Goal: Transaction & Acquisition: Purchase product/service

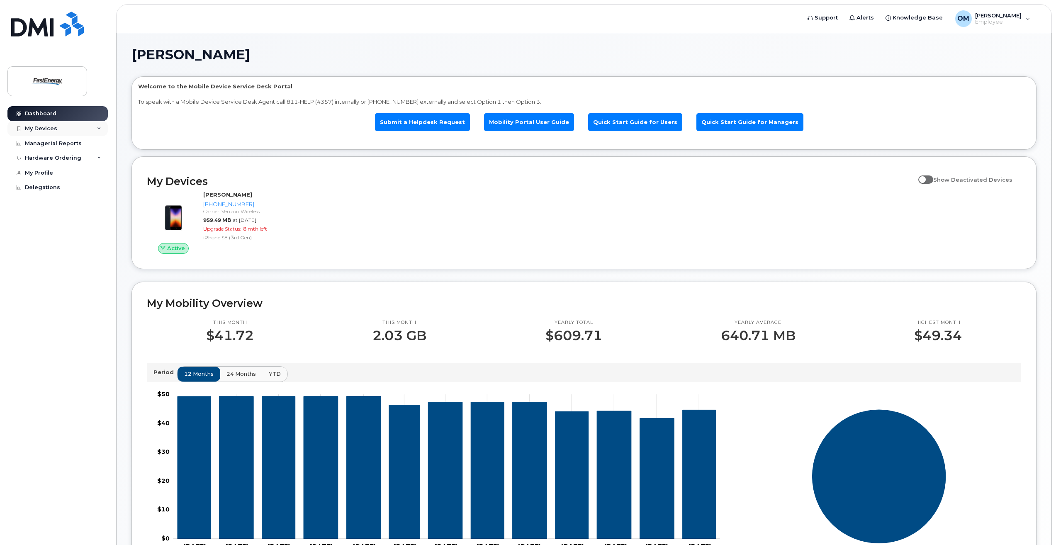
click at [68, 130] on div "My Devices" at bounding box center [57, 128] width 100 height 15
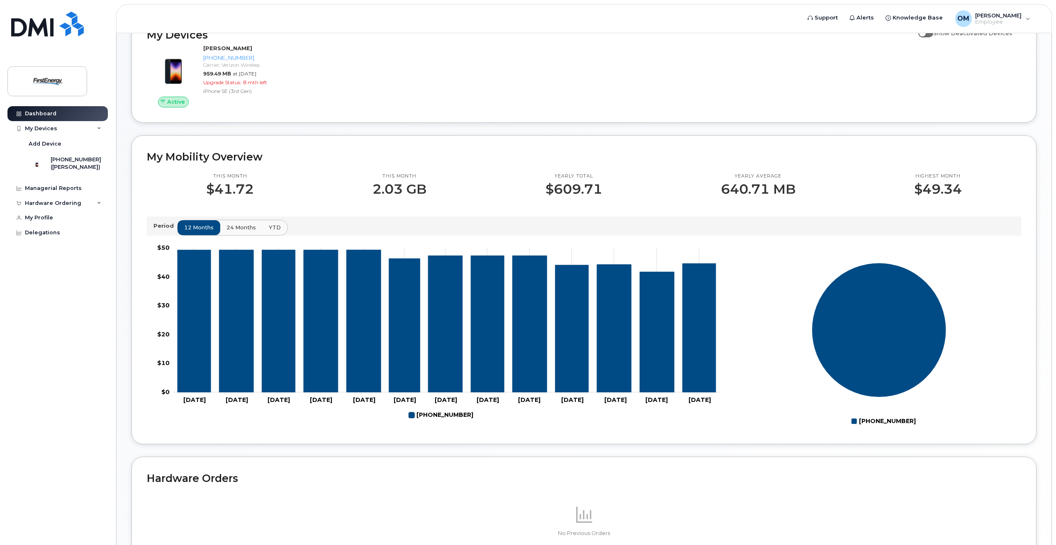
scroll to position [20, 0]
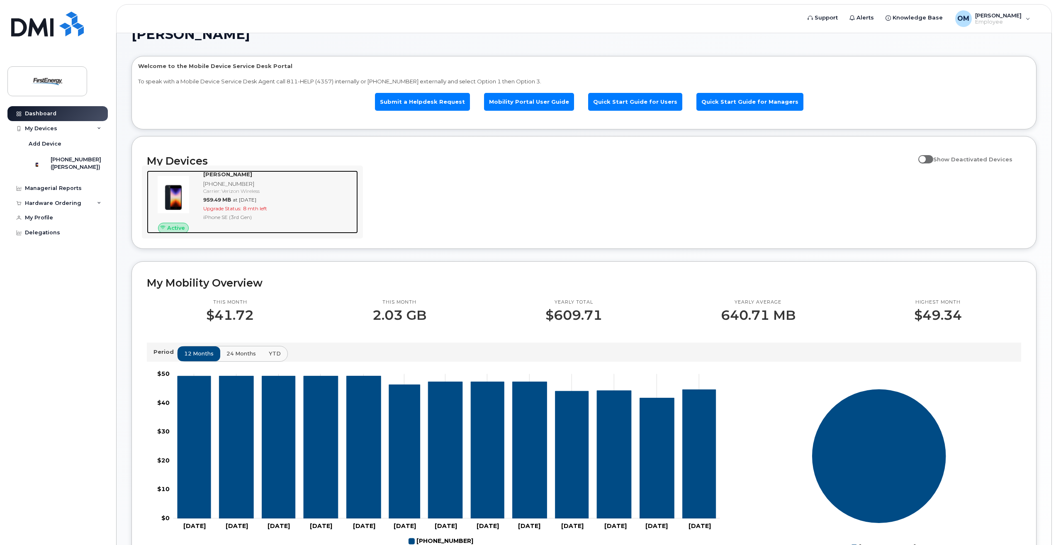
click at [205, 185] on div "[PHONE_NUMBER]" at bounding box center [278, 184] width 151 height 8
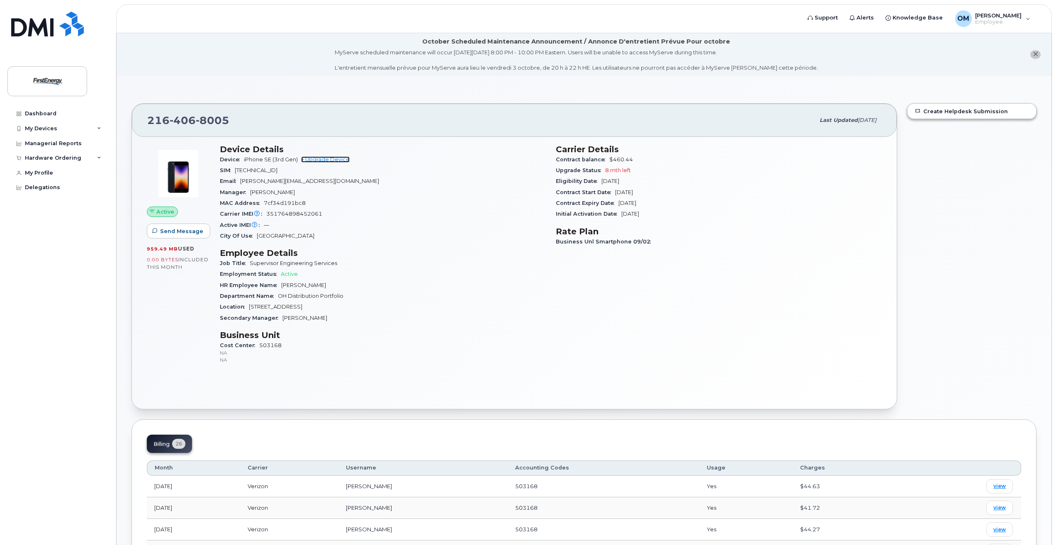
click at [315, 158] on link "+ Upgrade Device" at bounding box center [325, 159] width 49 height 6
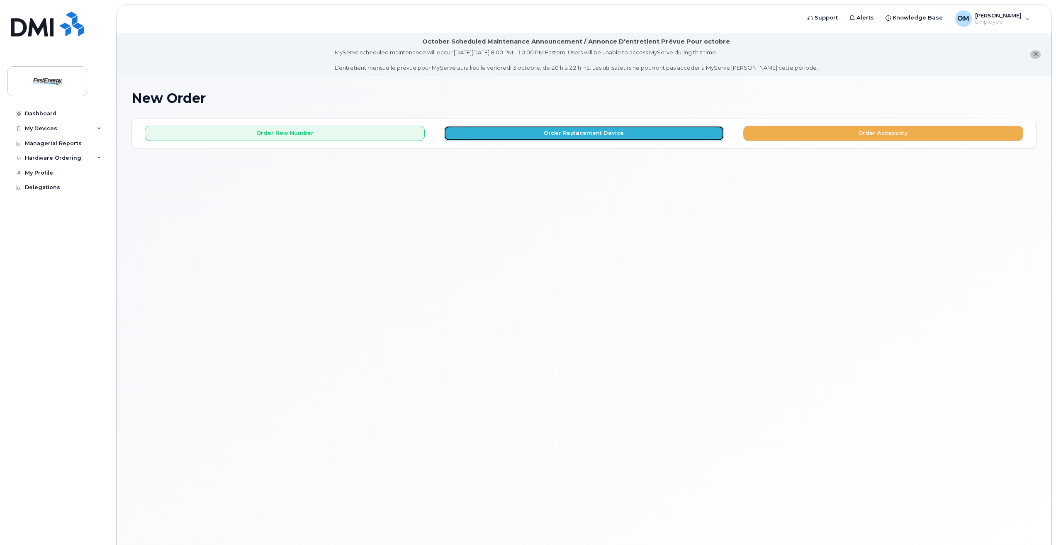
click at [500, 133] on button "Order Replacement Device" at bounding box center [584, 133] width 280 height 15
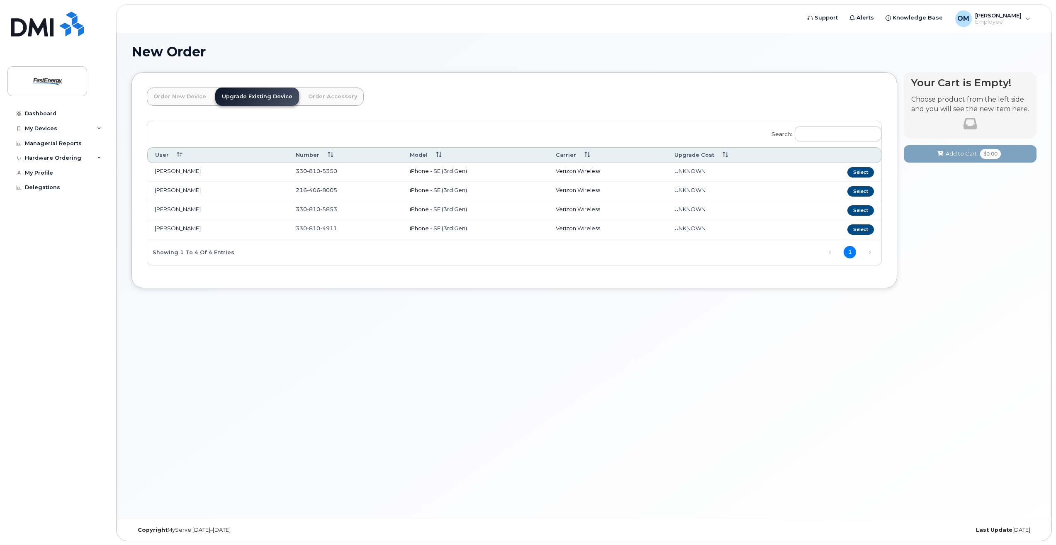
scroll to position [47, 0]
click at [214, 189] on td "MARK L OWEN" at bounding box center [217, 191] width 141 height 19
click at [857, 192] on button "Select" at bounding box center [860, 191] width 27 height 10
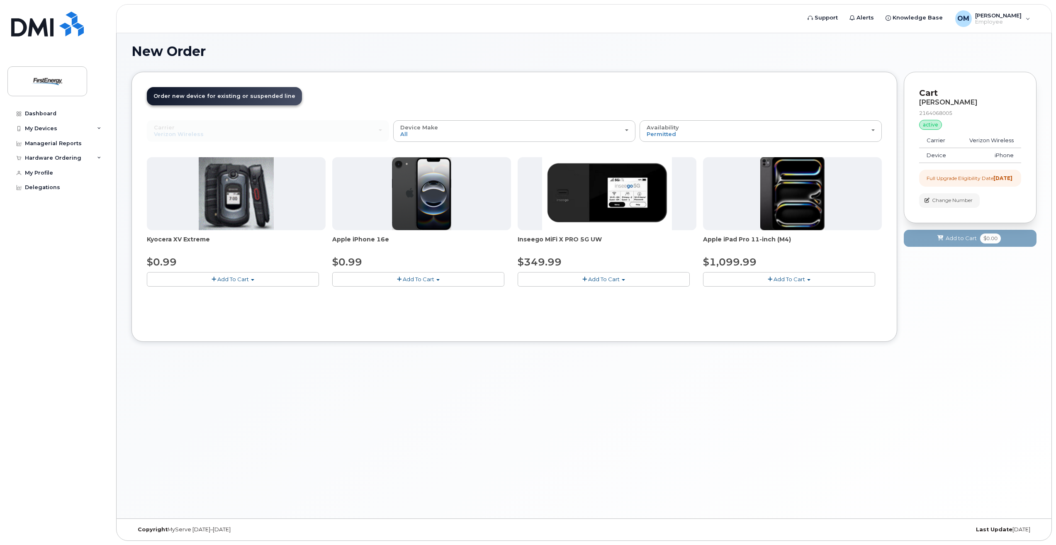
click at [403, 280] on span "Add To Cart" at bounding box center [419, 279] width 32 height 7
click at [439, 278] on button "Add To Cart" at bounding box center [418, 279] width 172 height 15
click at [413, 278] on span "Add To Cart" at bounding box center [419, 279] width 32 height 7
click at [356, 275] on button "Add To Cart" at bounding box center [418, 279] width 172 height 15
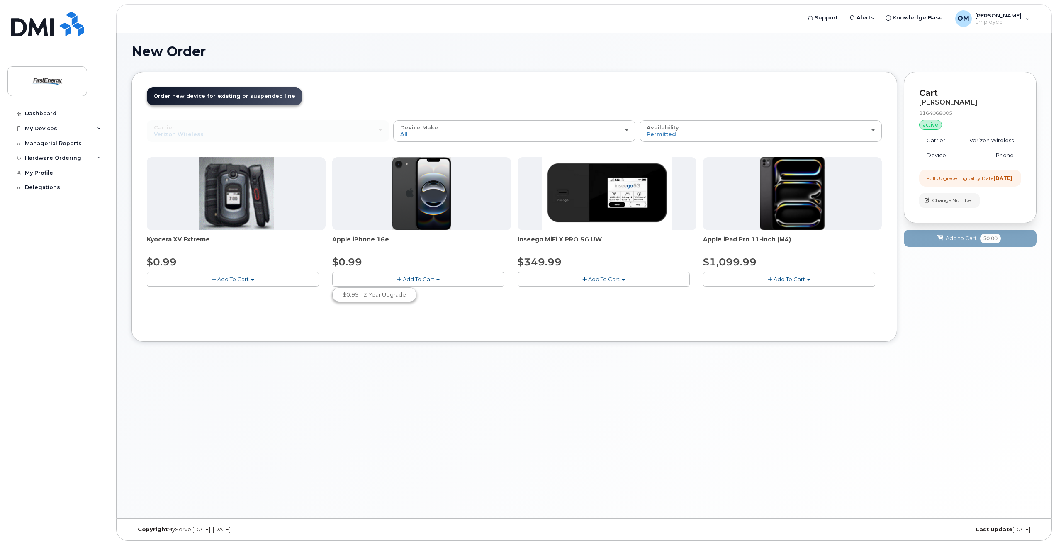
click at [624, 432] on div "New Order × Share This Order If you want to allow others to create or edit orde…" at bounding box center [584, 273] width 935 height 489
drag, startPoint x: 424, startPoint y: 196, endPoint x: 411, endPoint y: 199, distance: 13.7
click at [411, 199] on img at bounding box center [422, 193] width 60 height 73
click at [391, 281] on button "Add To Cart" at bounding box center [418, 279] width 172 height 15
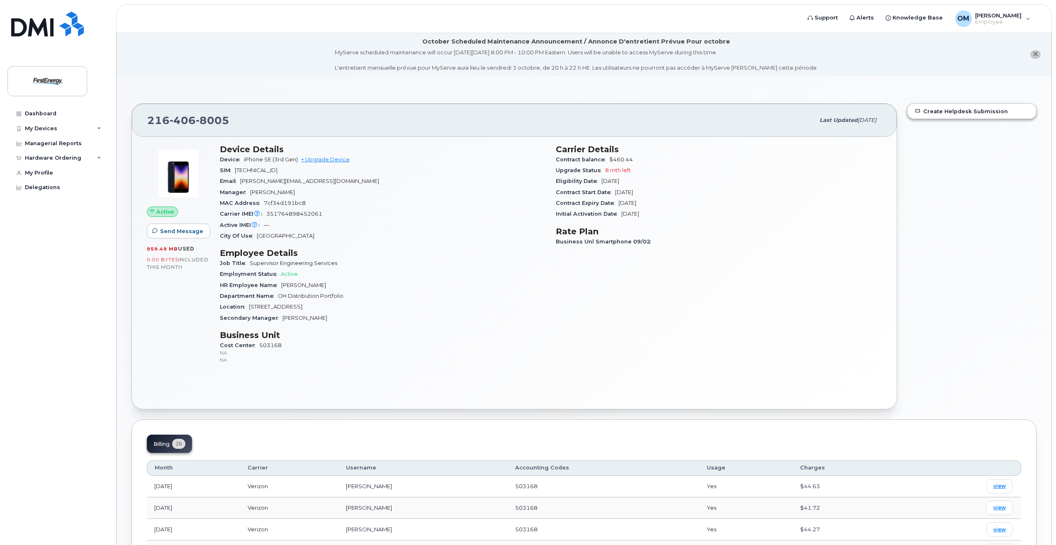
drag, startPoint x: 0, startPoint y: 0, endPoint x: 325, endPoint y: 76, distance: 334.2
click at [316, 156] on link "+ Upgrade Device" at bounding box center [325, 159] width 49 height 6
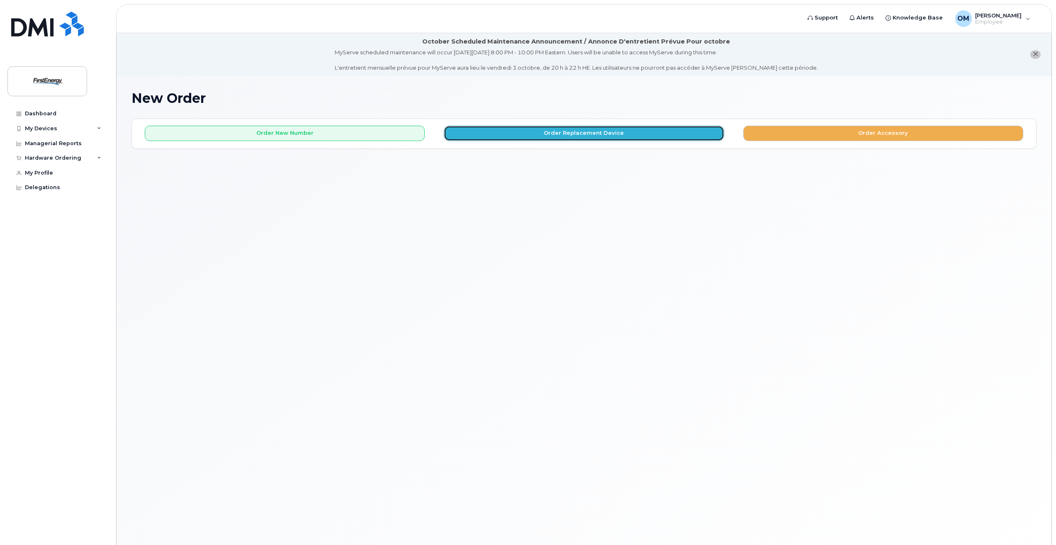
click at [600, 128] on button "Order Replacement Device" at bounding box center [584, 133] width 280 height 15
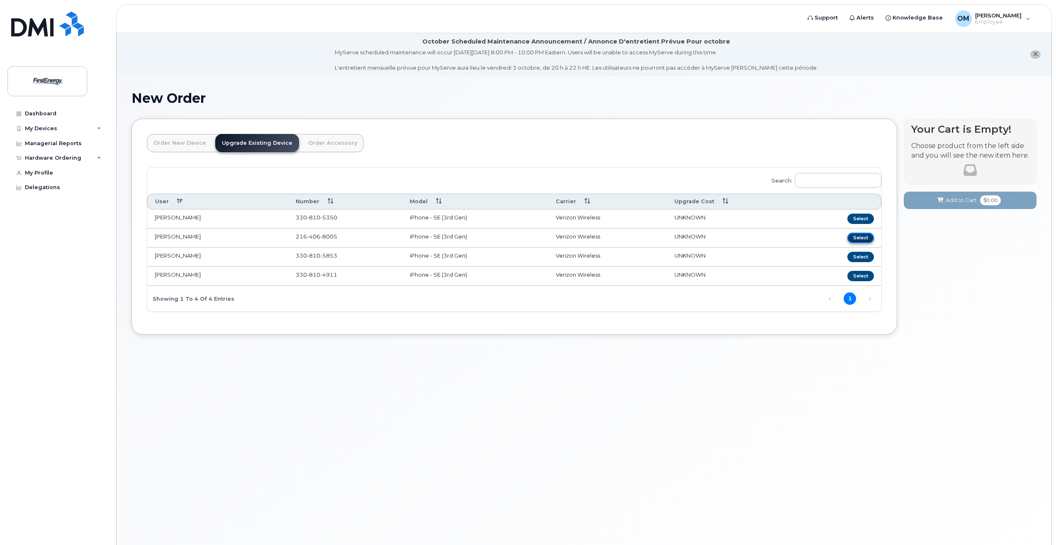
click at [862, 240] on button "Select" at bounding box center [860, 238] width 27 height 10
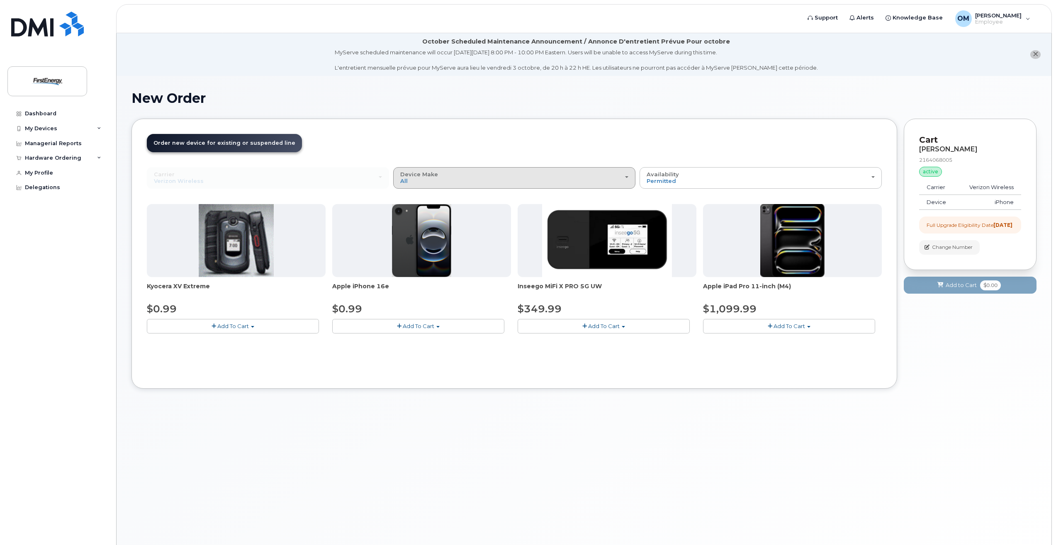
click at [465, 181] on div "Device Make All Cell Phone iPhone Modem Tablet" at bounding box center [514, 177] width 228 height 13
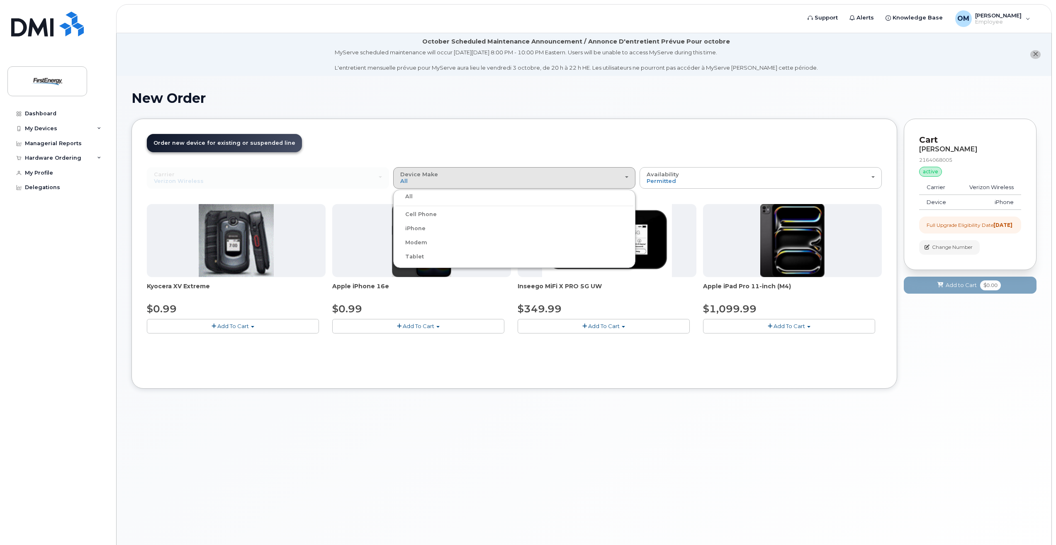
click at [418, 227] on label "iPhone" at bounding box center [410, 228] width 30 height 10
click at [0, 0] on input "iPhone" at bounding box center [0, 0] width 0 height 0
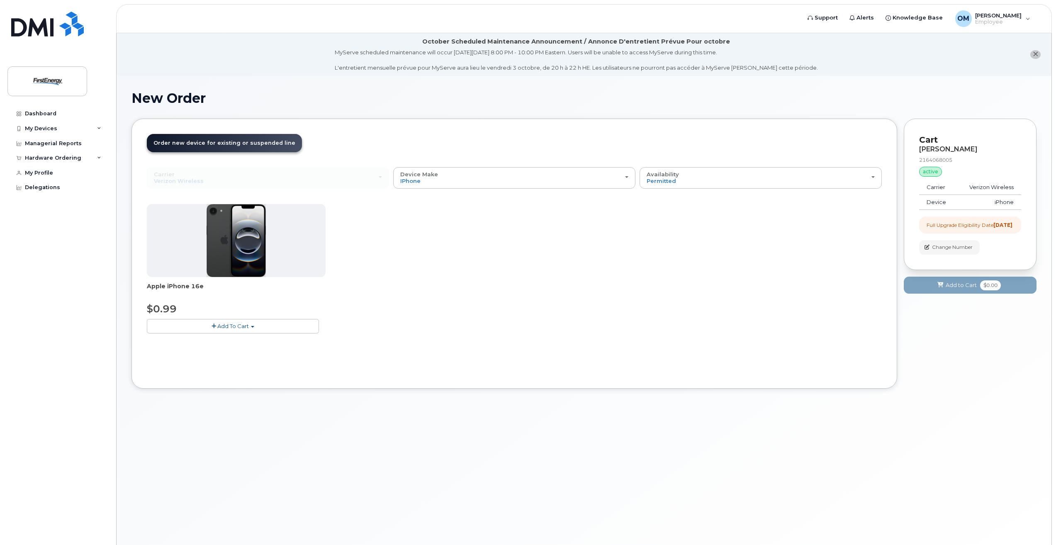
click at [252, 330] on button "Add To Cart" at bounding box center [233, 326] width 172 height 15
click at [191, 341] on link "$0.99 - 2 Year Upgrade" at bounding box center [189, 341] width 80 height 10
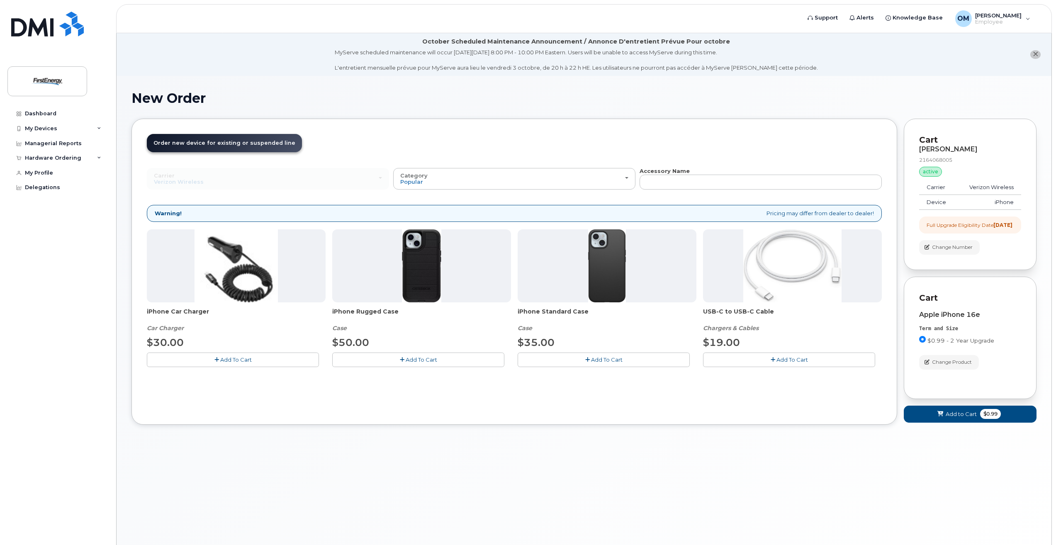
click at [608, 358] on span "Add To Cart" at bounding box center [607, 359] width 32 height 7
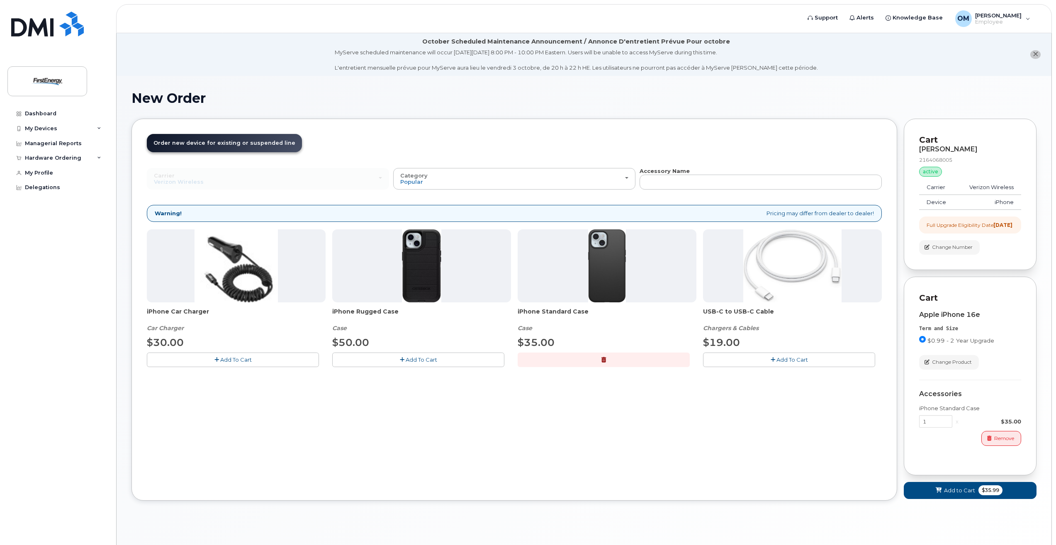
click at [797, 448] on div "Order New Device Upgrade Existing Device Order Accessory Order new device and n…" at bounding box center [513, 310] width 765 height 382
click at [956, 494] on span "Add to Cart" at bounding box center [959, 490] width 31 height 8
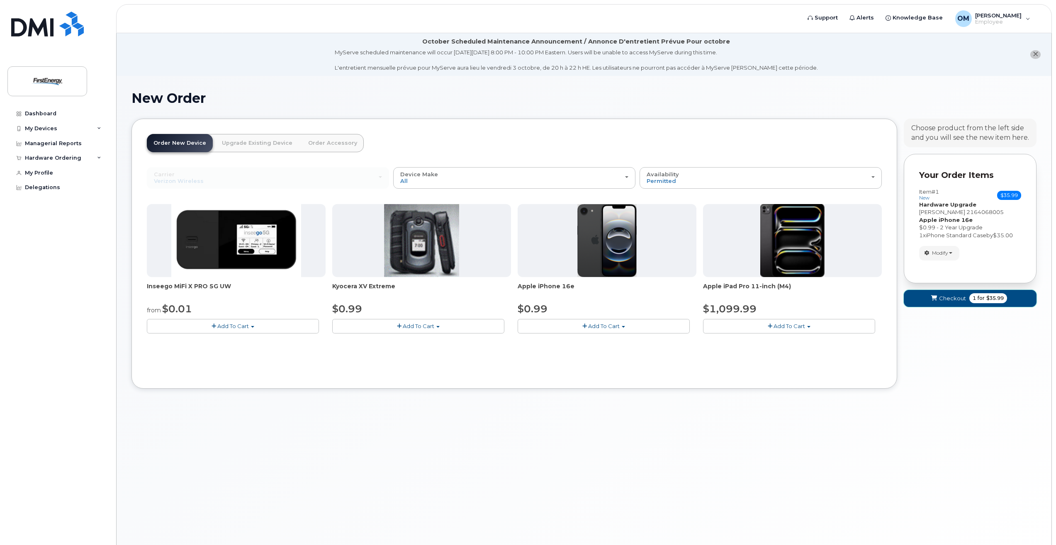
click at [952, 299] on span "Checkout" at bounding box center [952, 298] width 27 height 8
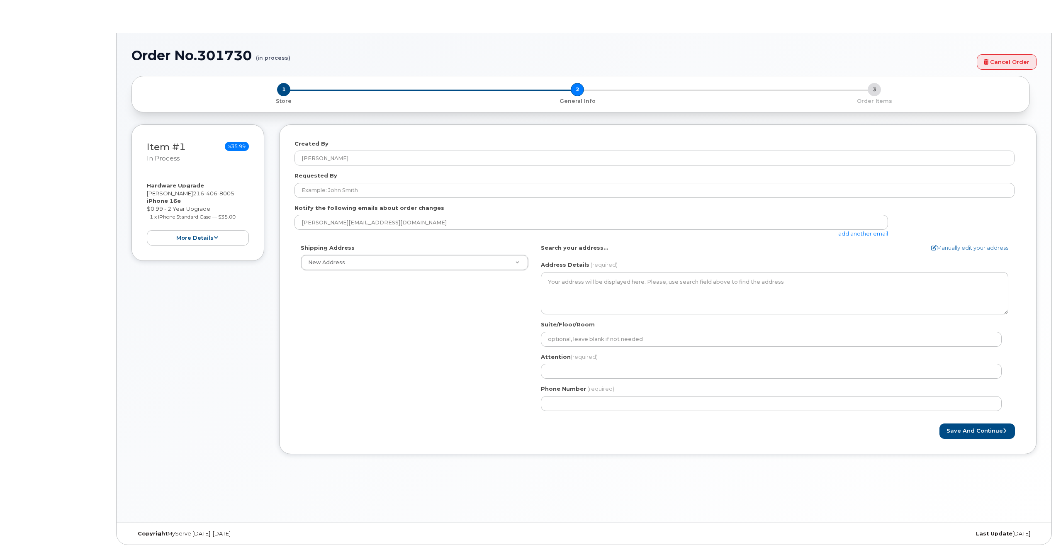
select select
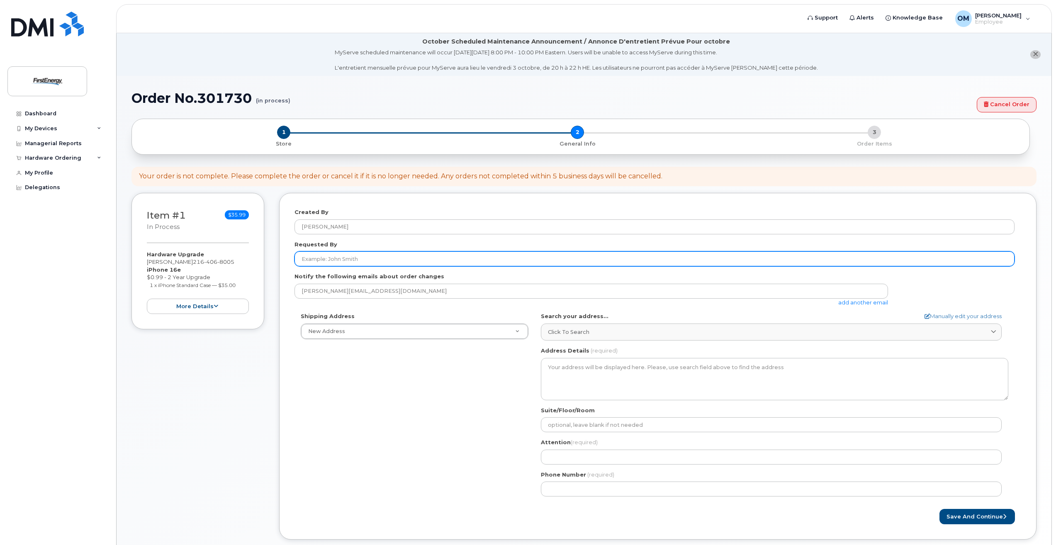
click at [406, 262] on input "Requested By" at bounding box center [654, 258] width 720 height 15
type input "[PERSON_NAME]"
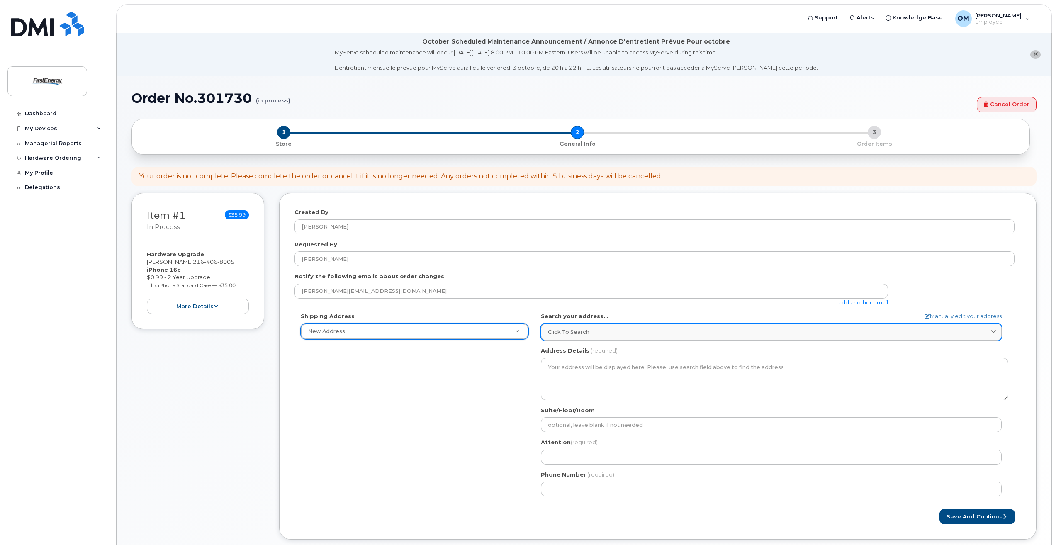
click at [574, 333] on span "Click to search" at bounding box center [568, 332] width 41 height 8
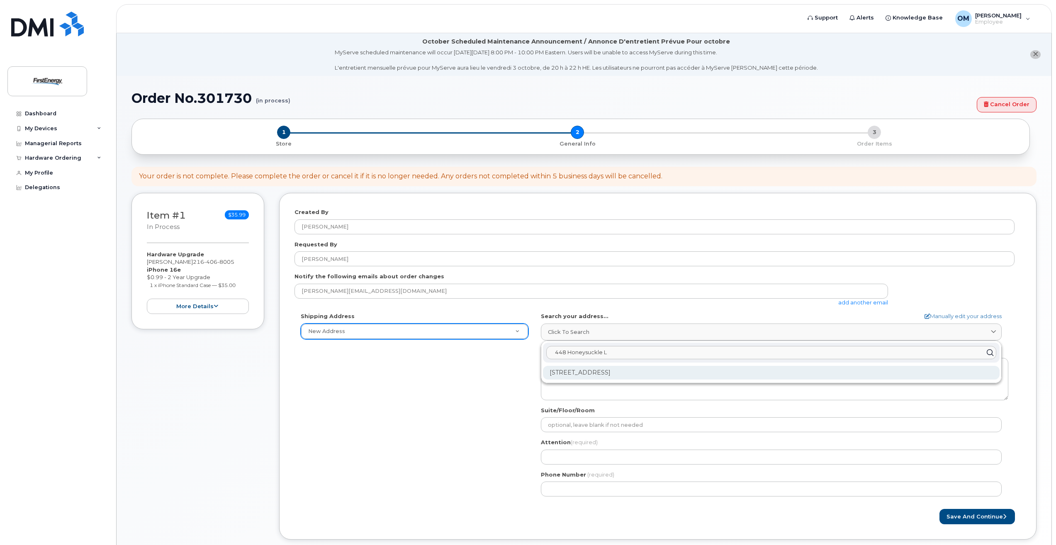
type input "448 Honeysuckle L"
click at [626, 372] on div "448 Honeysuckle Ln Wadsworth OH 44281-1224" at bounding box center [771, 373] width 456 height 14
select select
type textarea "448 Honeysuckle Ln WADSWORTH OH 44281-1224 UNITED STATES"
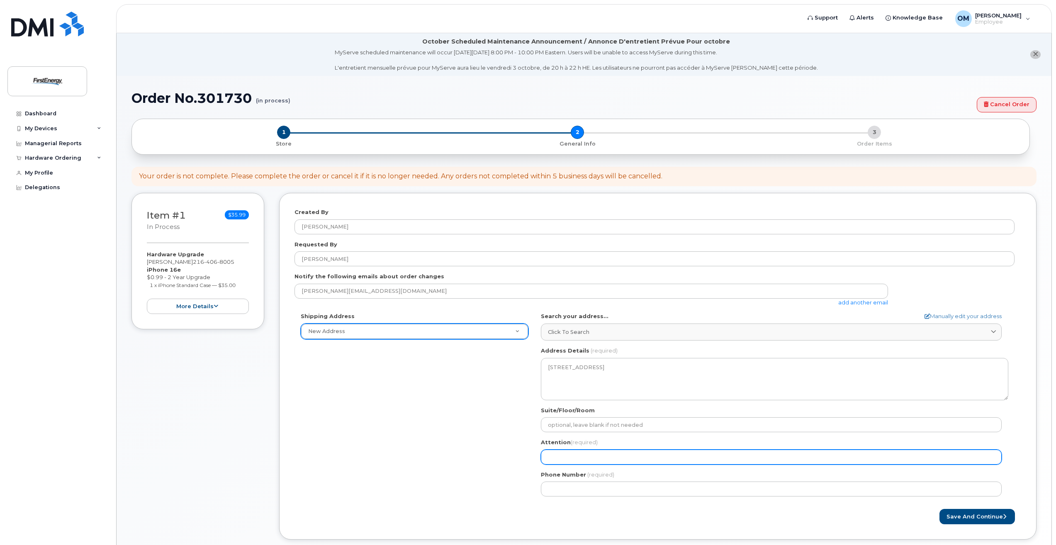
click at [568, 454] on input "Attention (required)" at bounding box center [771, 456] width 461 height 15
select select
type input "m"
select select
type input "ma"
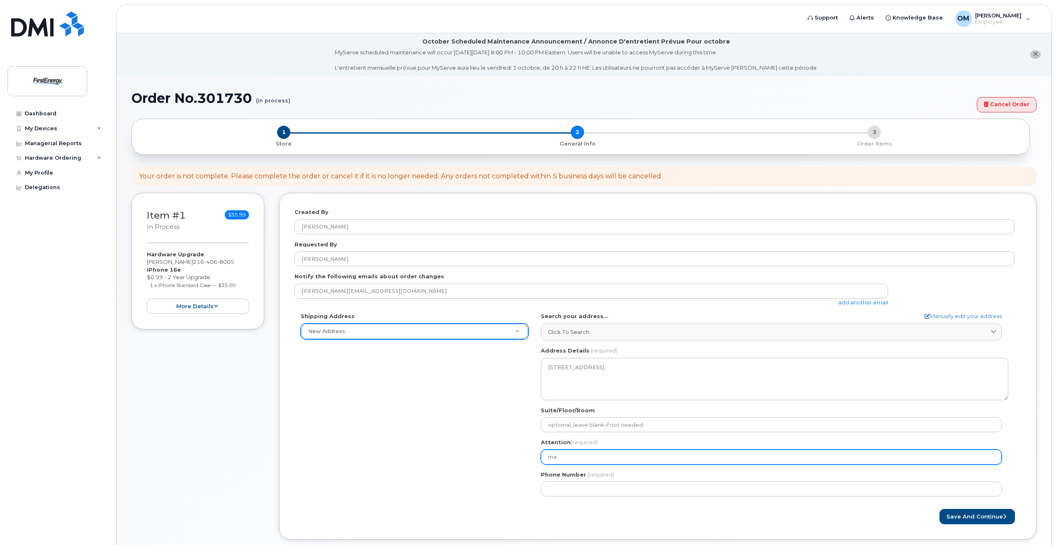
select select
type input "mar"
select select
type input "mark"
select select
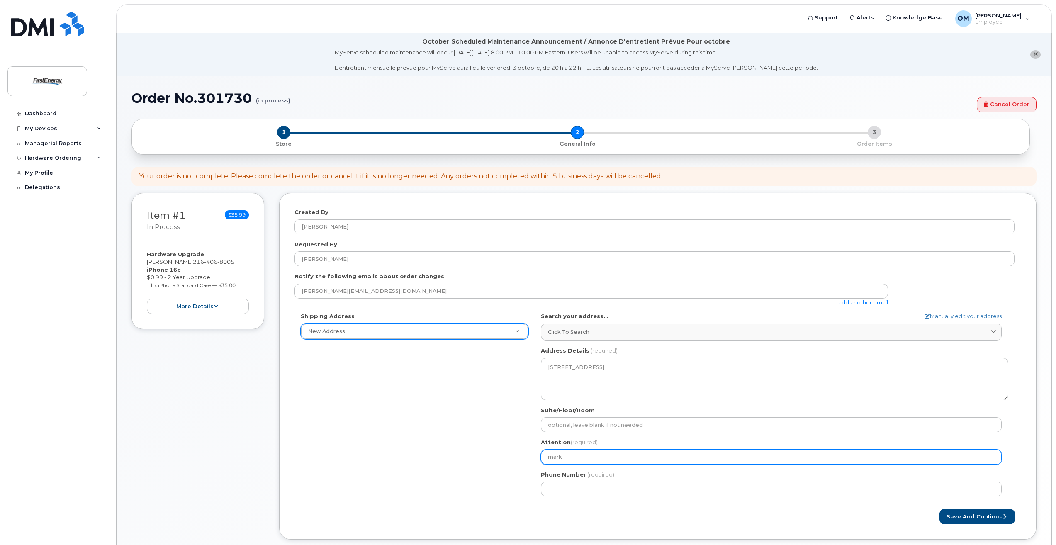
type input "mark O"
select select
type input "mark Ow"
select select
type input "mark O"
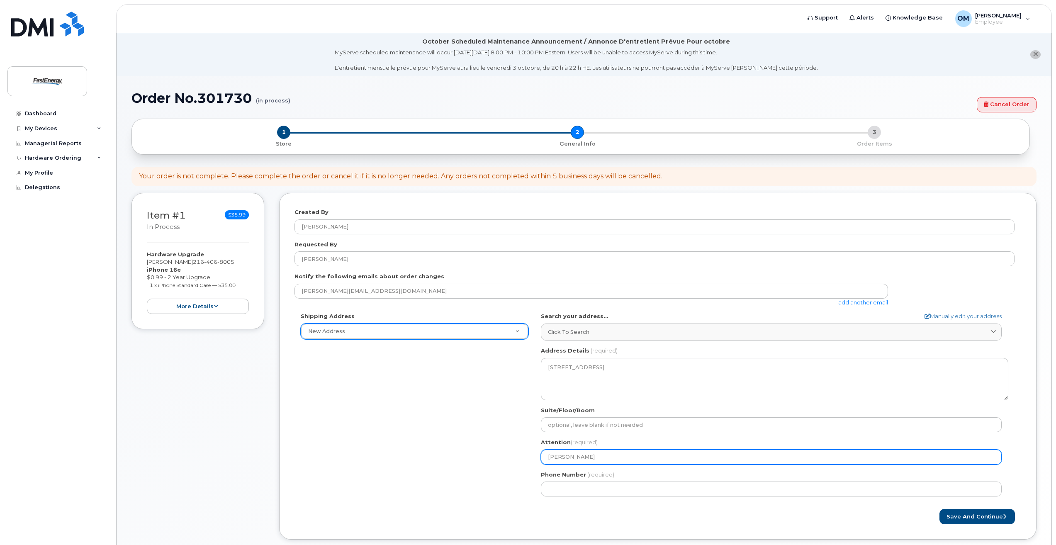
select select
type input "mark"
select select
type input "mar"
select select
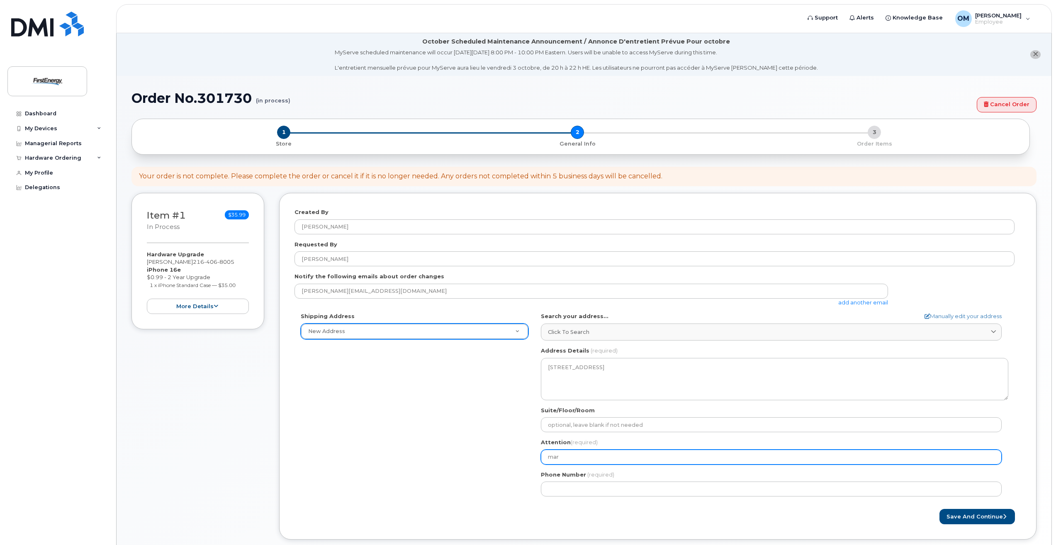
type input "ma"
select select
type input "m"
select select
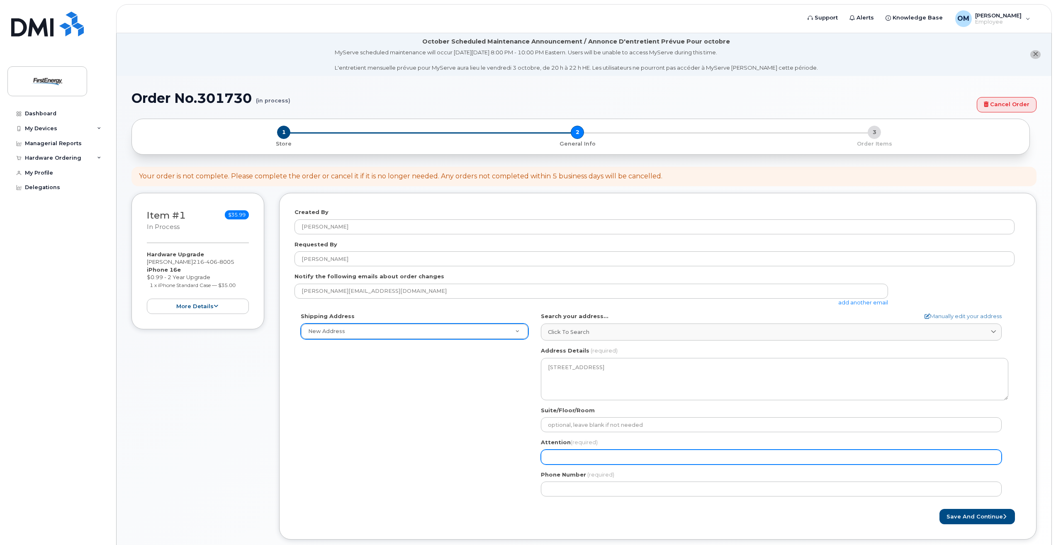
type input "M"
select select
type input "Ma"
select select
type input "Mar"
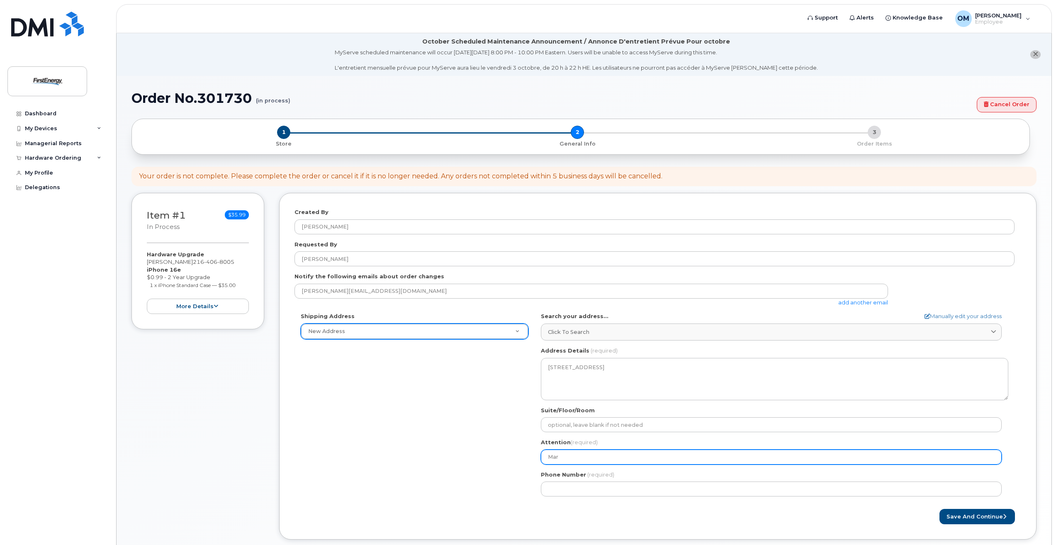
select select
type input "Mark"
select select
type input "Mark O"
select select
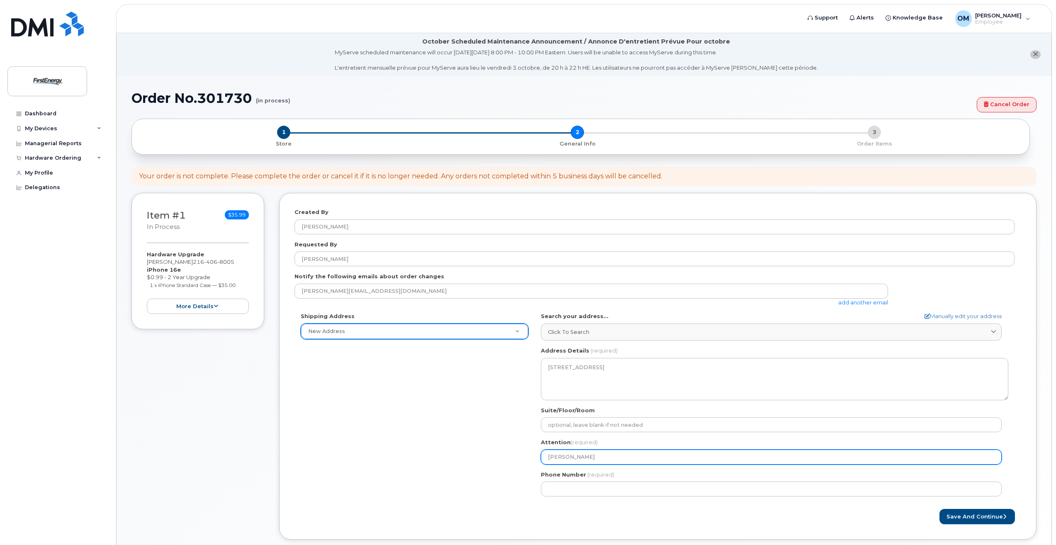
type input "Mark Ow"
select select
type input "Mark Owe"
select select
type input "Mark Owen"
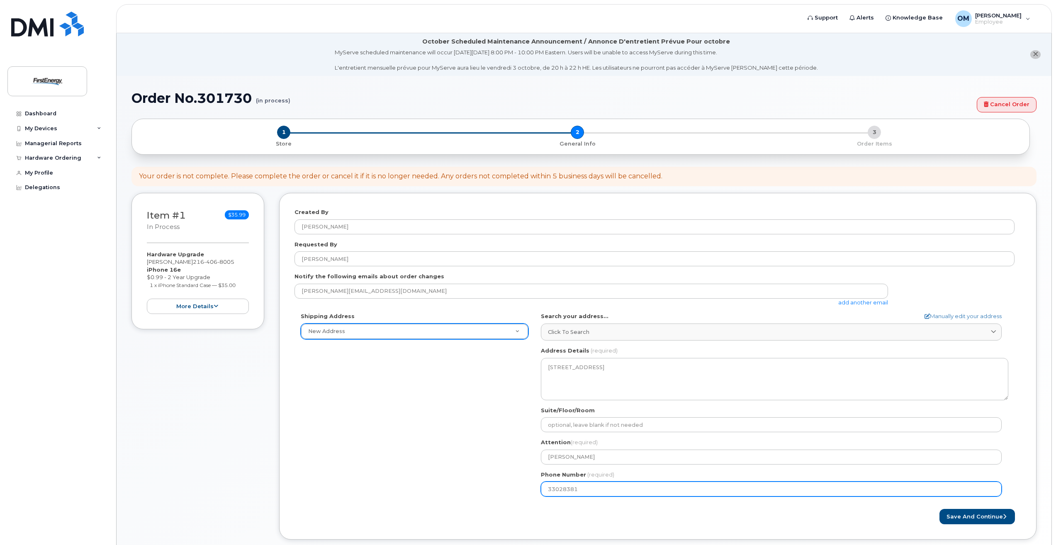
type input "330283814"
select select
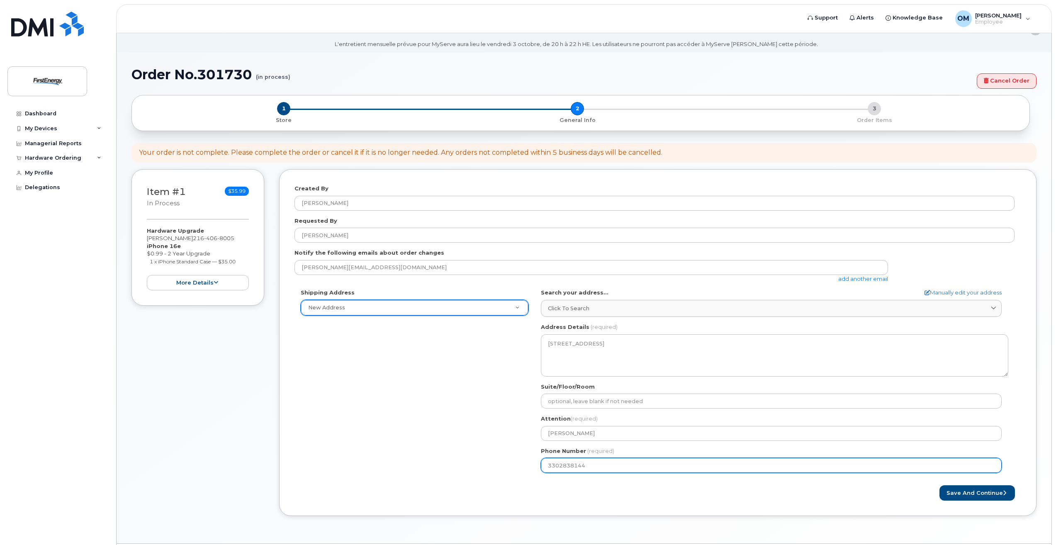
scroll to position [49, 0]
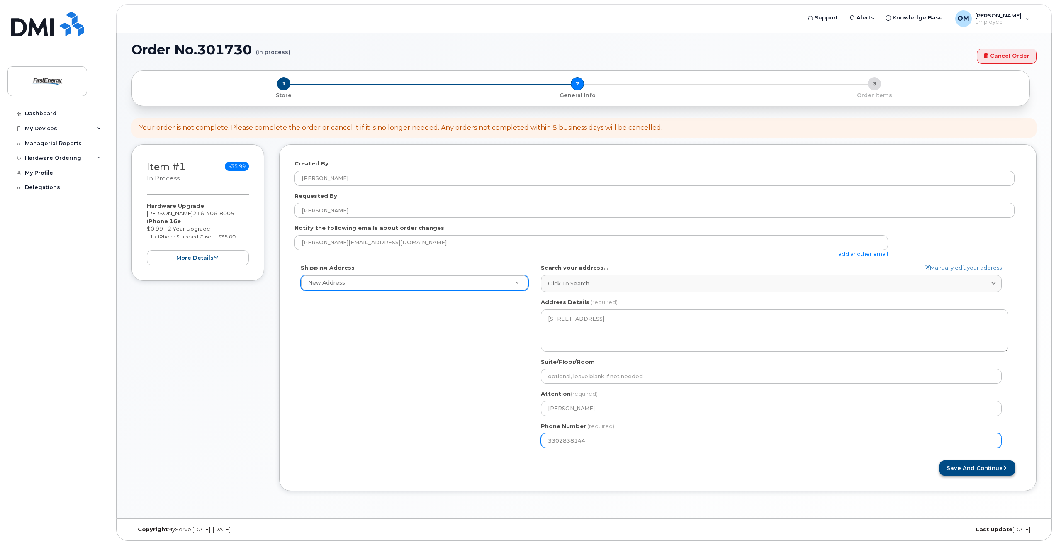
type input "3302838144"
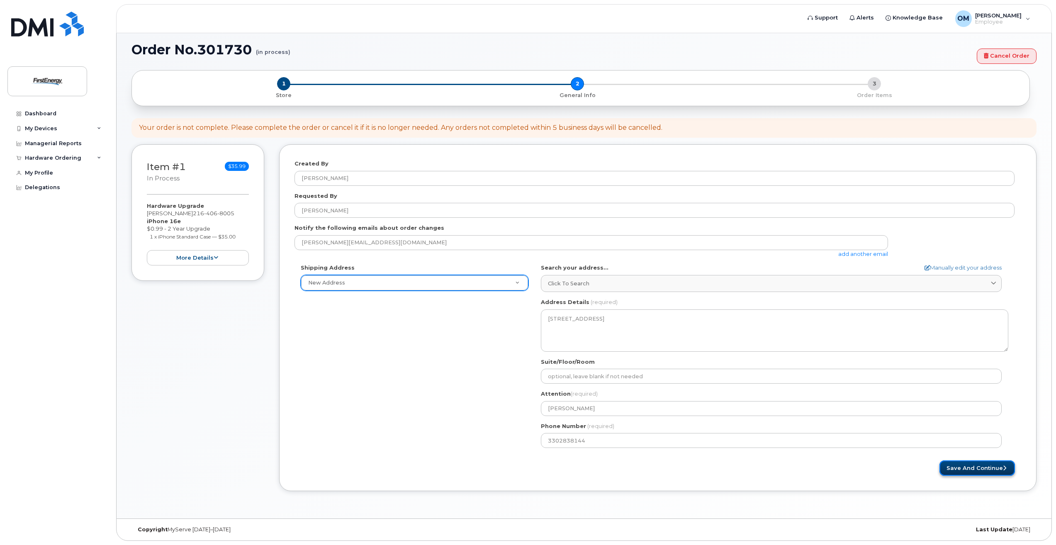
click at [967, 462] on button "Save and Continue" at bounding box center [976, 467] width 75 height 15
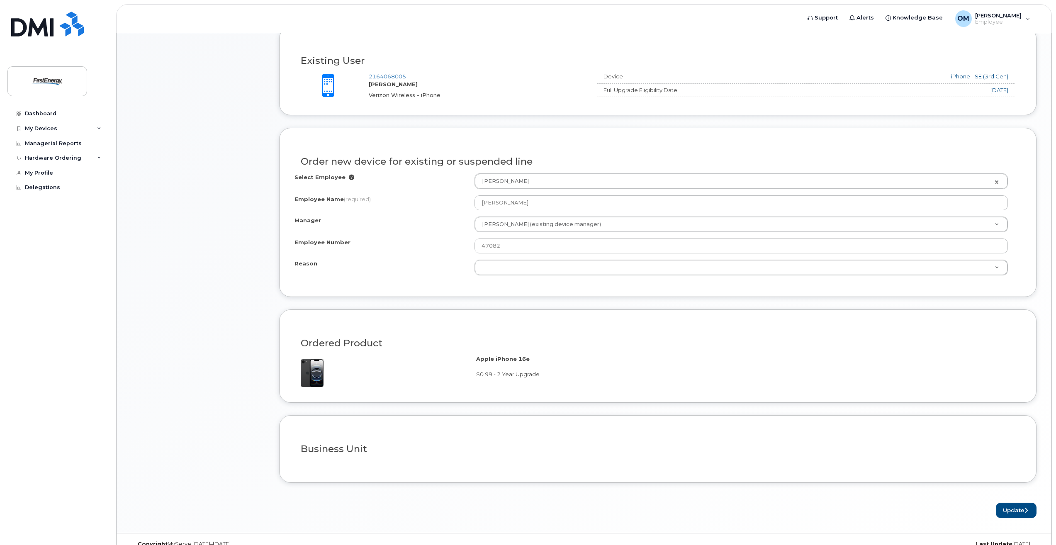
scroll to position [384, 0]
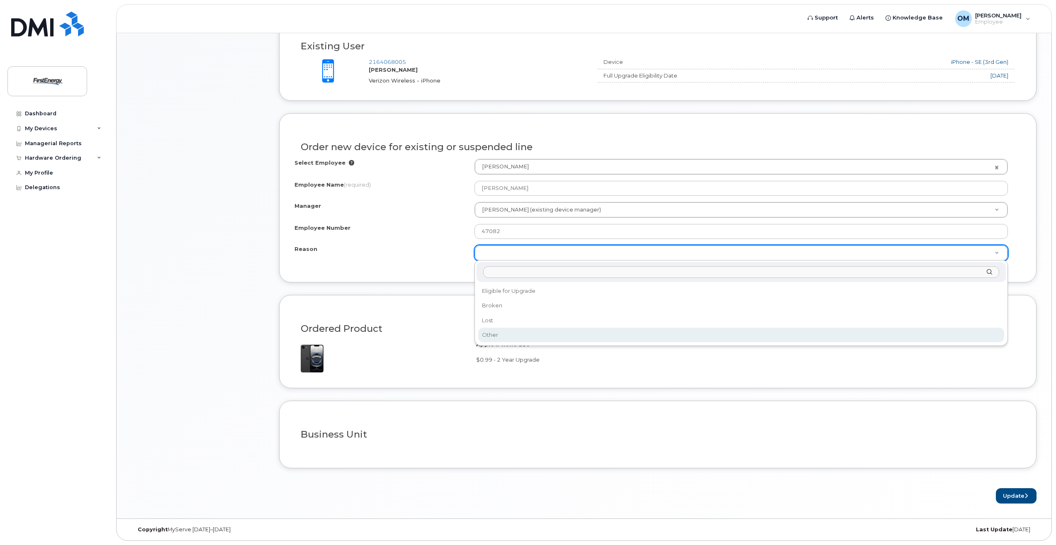
select select "other"
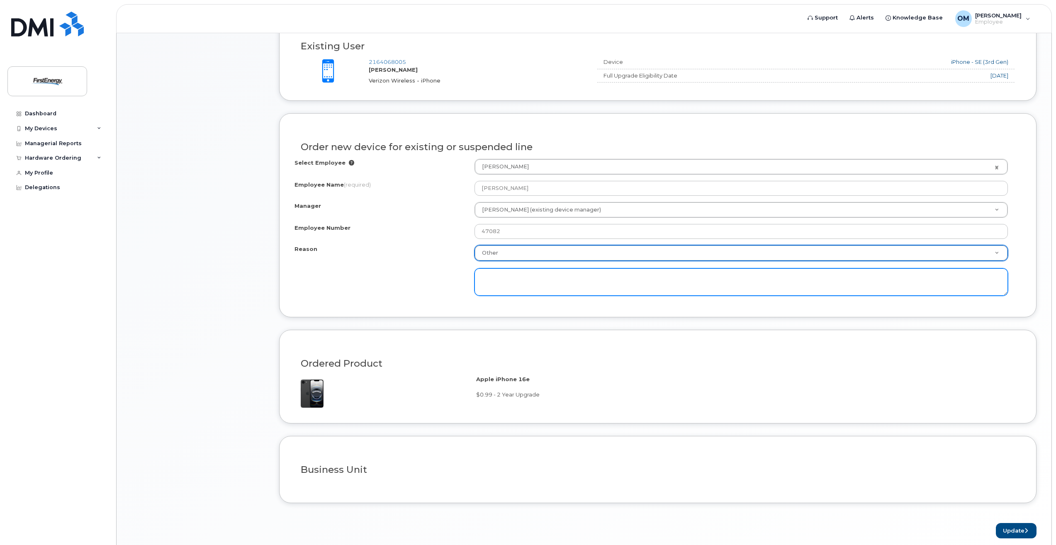
click at [504, 277] on textarea at bounding box center [740, 281] width 533 height 27
click at [483, 276] on textarea "Upgrade Alert for iPhones"" at bounding box center [740, 281] width 533 height 27
click at [621, 281] on textarea "Requesting per "Upgrade Alert for iPhones"" at bounding box center [740, 281] width 533 height 27
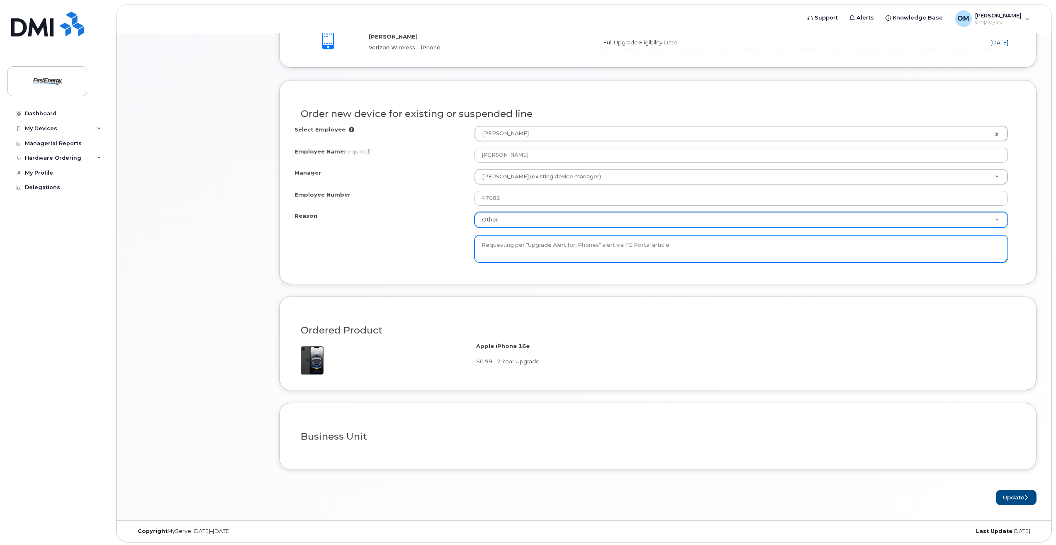
scroll to position [419, 0]
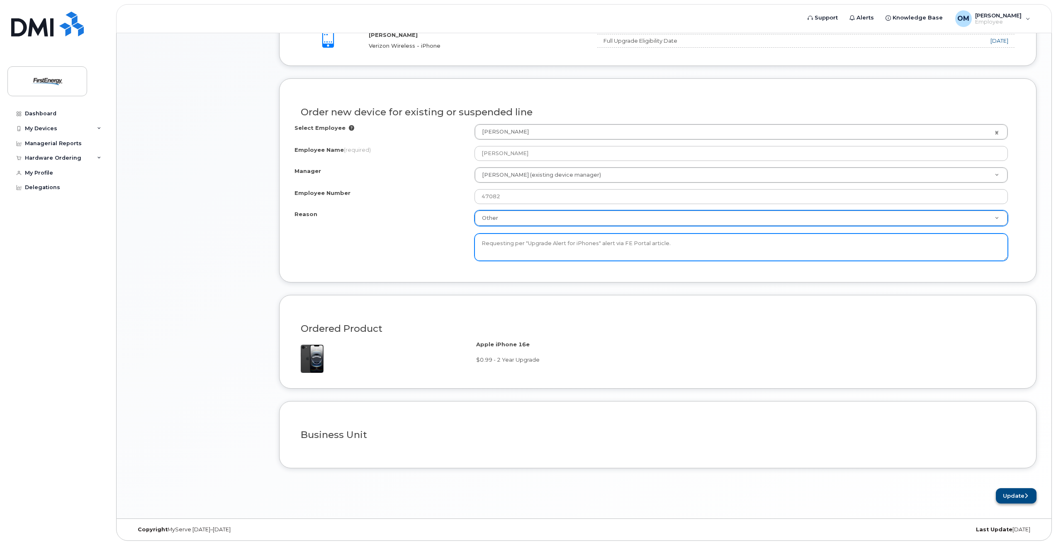
type textarea "Requesting per "Upgrade Alert for iPhones" alert via FE Portal article."
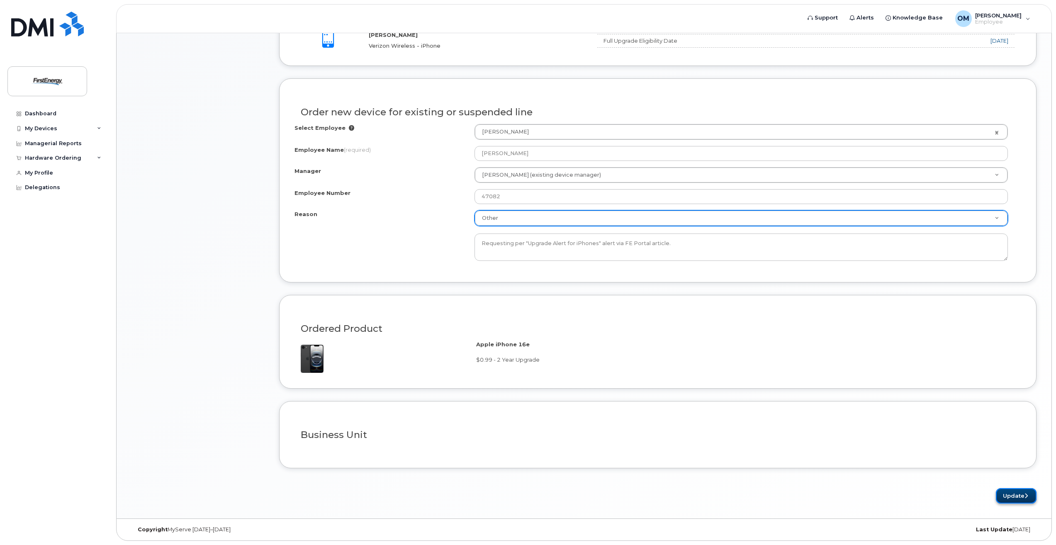
click at [1012, 498] on button "Update" at bounding box center [1015, 495] width 41 height 15
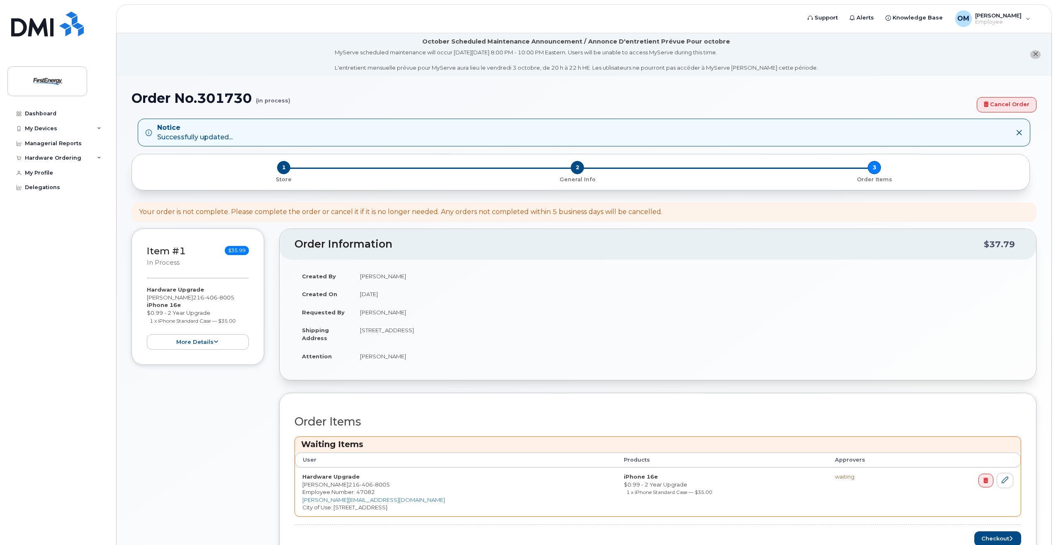
scroll to position [70, 0]
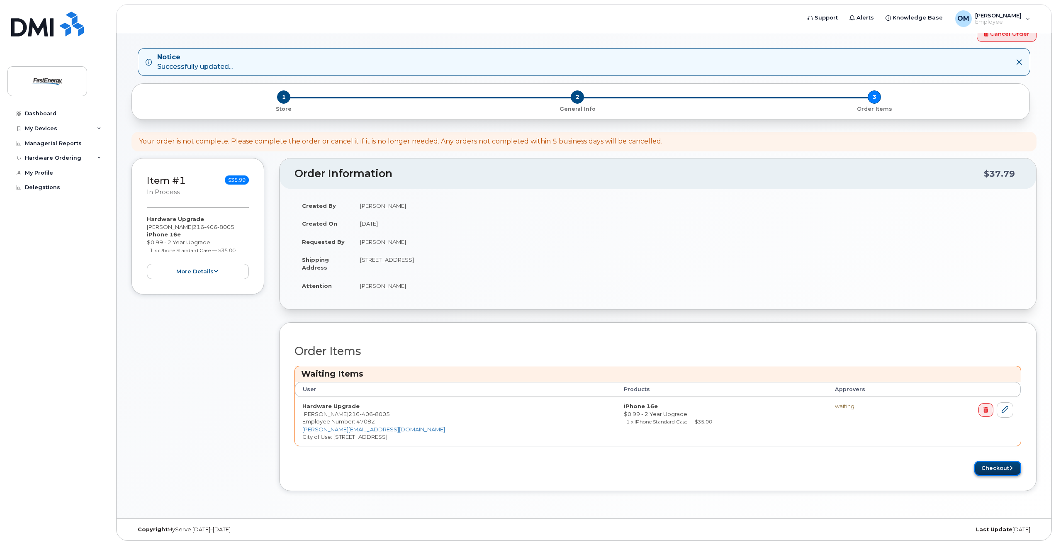
click at [995, 464] on button "Checkout" at bounding box center [997, 468] width 47 height 15
